Goal: Obtain resource: Download file/media

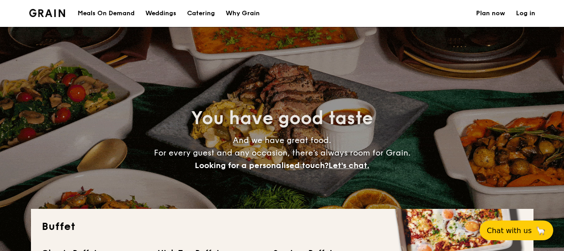
select select
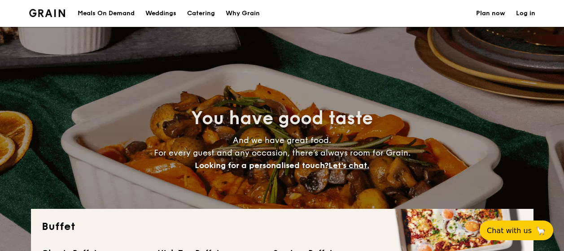
click at [208, 12] on h1 "Catering" at bounding box center [201, 13] width 28 height 27
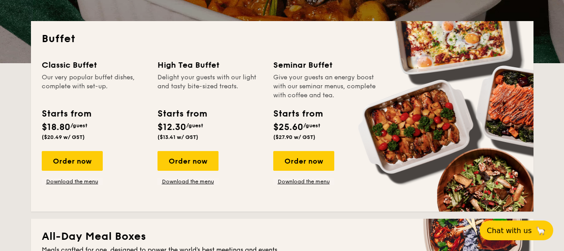
scroll to position [179, 0]
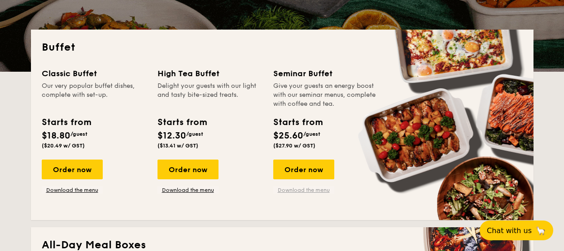
click at [304, 192] on link "Download the menu" at bounding box center [303, 190] width 61 height 7
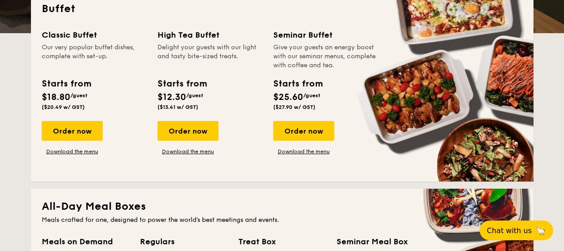
scroll to position [224, 0]
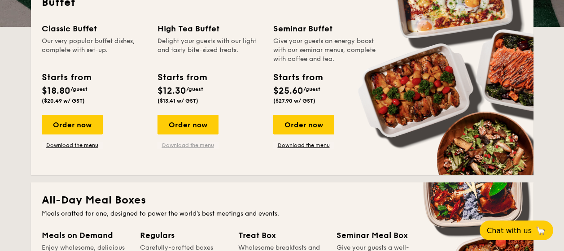
click at [191, 144] on link "Download the menu" at bounding box center [187, 145] width 61 height 7
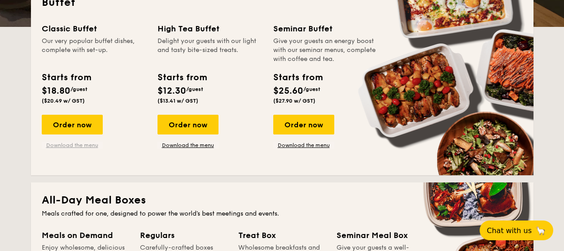
click at [78, 145] on link "Download the menu" at bounding box center [72, 145] width 61 height 7
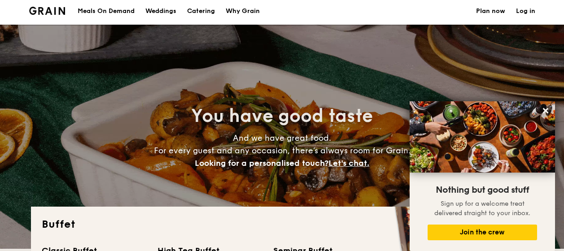
scroll to position [0, 0]
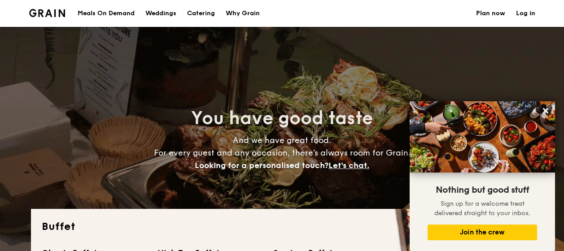
click at [109, 13] on div "Meals On Demand" at bounding box center [106, 13] width 57 height 27
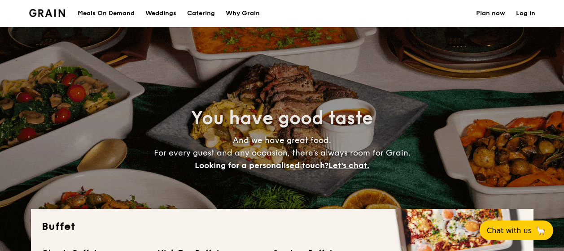
select select
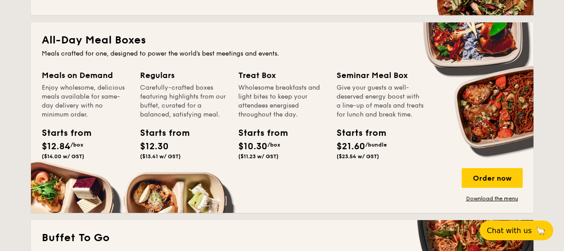
scroll to position [404, 0]
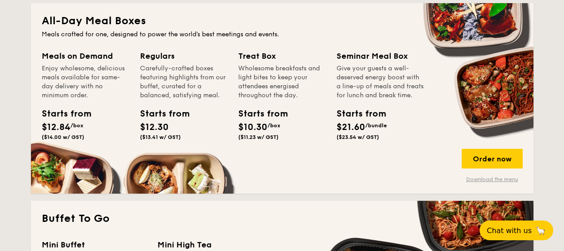
click at [495, 180] on link "Download the menu" at bounding box center [491, 179] width 61 height 7
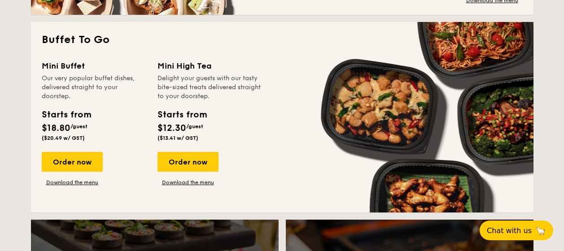
scroll to position [583, 0]
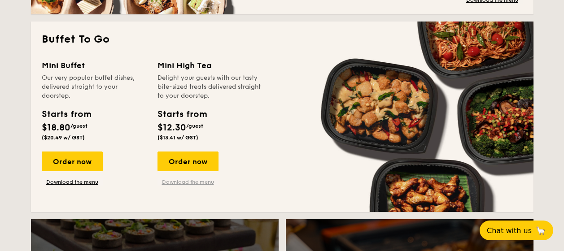
click at [200, 183] on link "Download the menu" at bounding box center [187, 181] width 61 height 7
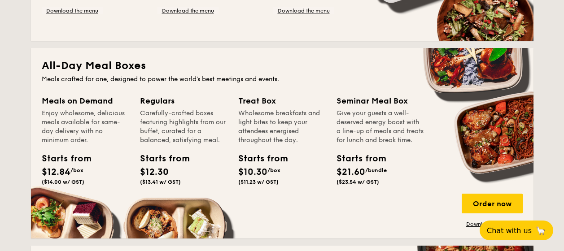
scroll to position [640, 0]
